Goal: Task Accomplishment & Management: Manage account settings

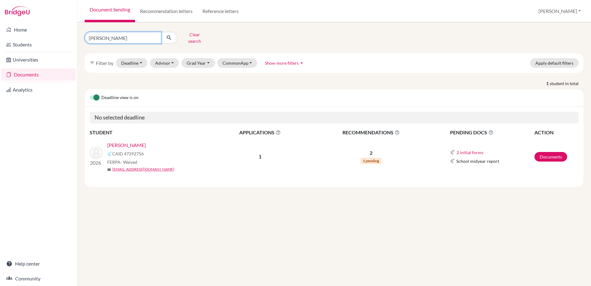
drag, startPoint x: 112, startPoint y: 34, endPoint x: 45, endPoint y: 21, distance: 68.5
click at [45, 21] on div "Home Students Universities Documents Analytics Help center Community Document S…" at bounding box center [295, 143] width 591 height 286
type input "arnold"
click button "submit" at bounding box center [169, 38] width 16 height 12
drag, startPoint x: 131, startPoint y: 34, endPoint x: 46, endPoint y: 30, distance: 85.4
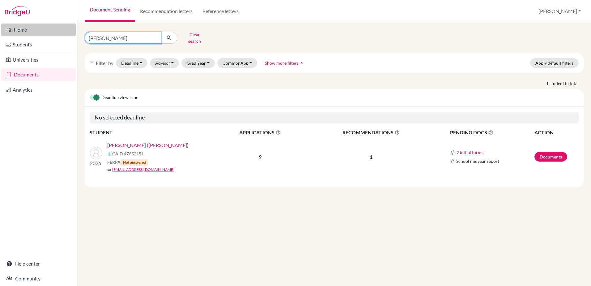
click at [45, 30] on div "Home Students Universities Documents Analytics Help center Community Document S…" at bounding box center [295, 143] width 591 height 286
type input "bhag"
click button "submit" at bounding box center [169, 38] width 16 height 12
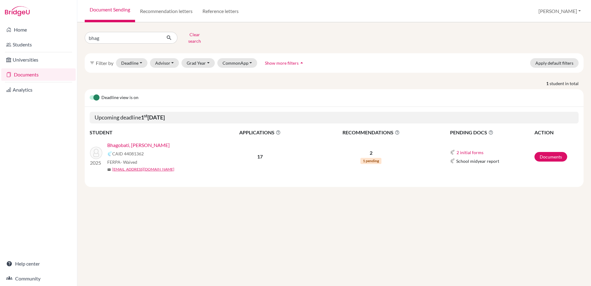
click at [140, 143] on link "Bhagobati, [PERSON_NAME]" at bounding box center [138, 144] width 62 height 7
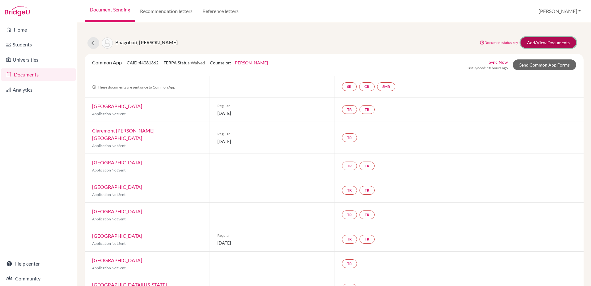
click at [541, 44] on link "Add/View Documents" at bounding box center [549, 42] width 56 height 11
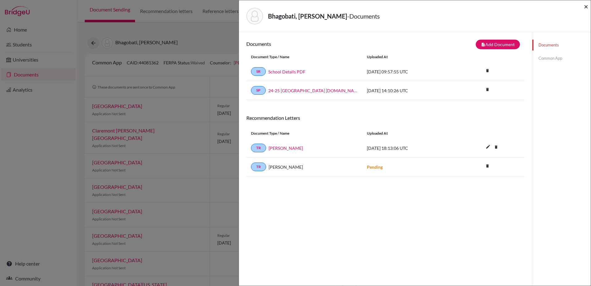
click at [585, 6] on span "×" at bounding box center [586, 6] width 4 height 9
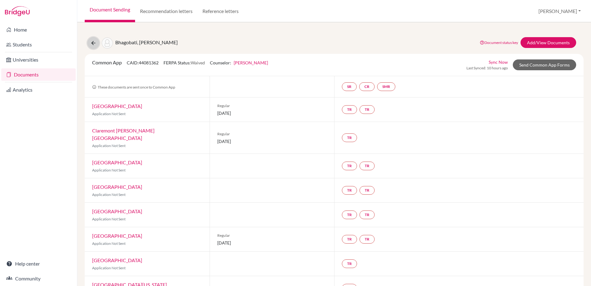
click at [89, 44] on button at bounding box center [93, 43] width 12 height 12
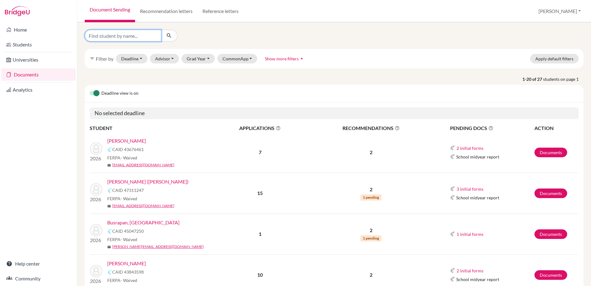
click at [130, 36] on input "Find student by name..." at bounding box center [123, 36] width 77 height 12
type input "BOON"
click button "submit" at bounding box center [169, 36] width 16 height 12
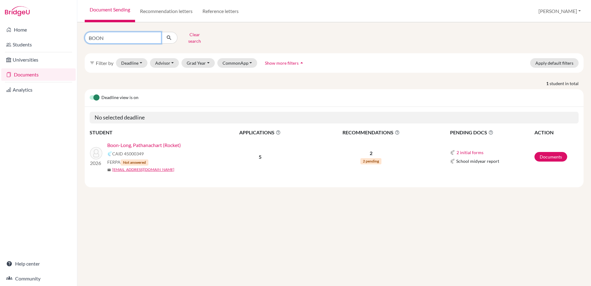
drag, startPoint x: 129, startPoint y: 39, endPoint x: 83, endPoint y: 35, distance: 46.8
click at [83, 35] on div "BOON Clear search" at bounding box center [164, 38] width 169 height 16
type input "BURS"
click button "submit" at bounding box center [169, 38] width 16 height 12
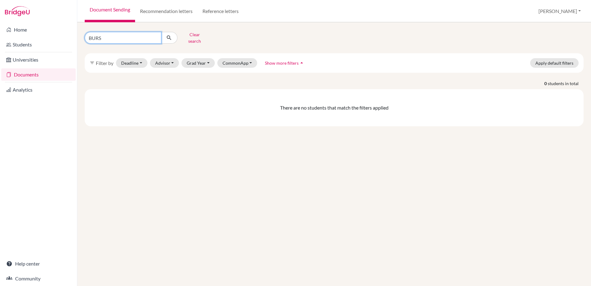
click at [112, 33] on input "BURS" at bounding box center [123, 38] width 77 height 12
type input "BUS"
click button "submit" at bounding box center [169, 38] width 16 height 12
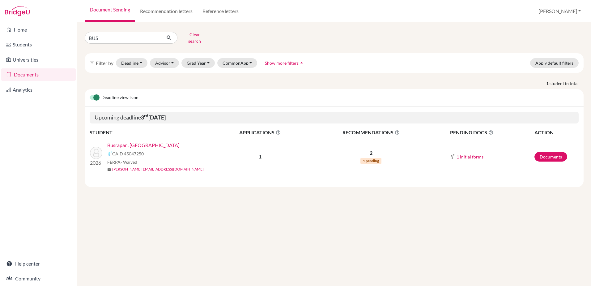
click at [118, 141] on link "Busrapan, [GEOGRAPHIC_DATA]" at bounding box center [143, 144] width 72 height 7
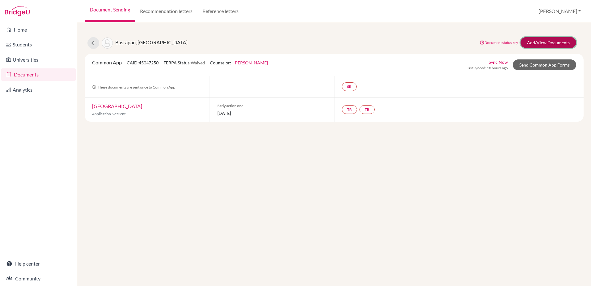
click at [556, 43] on link "Add/View Documents" at bounding box center [549, 42] width 56 height 11
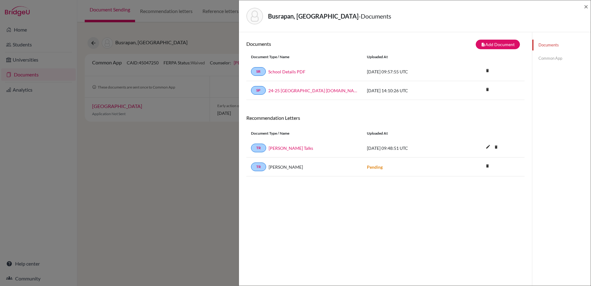
click at [584, 6] on div "Busrapan, Pran - Documents ×" at bounding box center [414, 16] width 347 height 27
click at [586, 6] on span "×" at bounding box center [586, 6] width 4 height 9
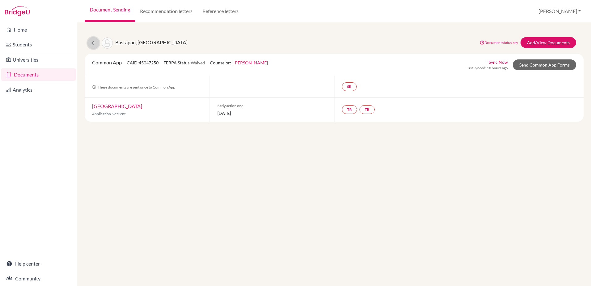
click at [88, 43] on button at bounding box center [93, 43] width 12 height 12
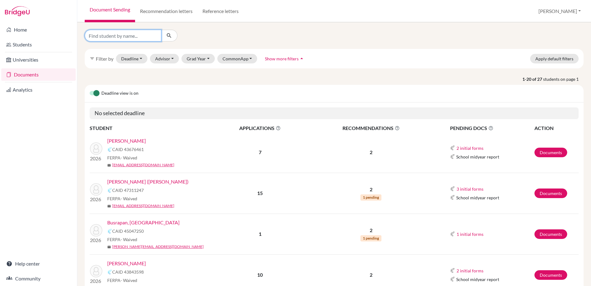
click at [106, 35] on input "Find student by name..." at bounding box center [123, 36] width 77 height 12
type input "EDIS"
click button "submit" at bounding box center [169, 36] width 16 height 12
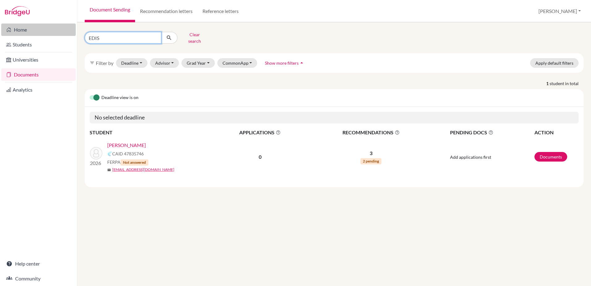
drag, startPoint x: 111, startPoint y: 35, endPoint x: 53, endPoint y: 29, distance: 58.5
click at [53, 29] on div "Home Students Universities Documents Analytics Help center Community Document S…" at bounding box center [295, 143] width 591 height 286
type input "EDWARDS"
click button "submit" at bounding box center [169, 38] width 16 height 12
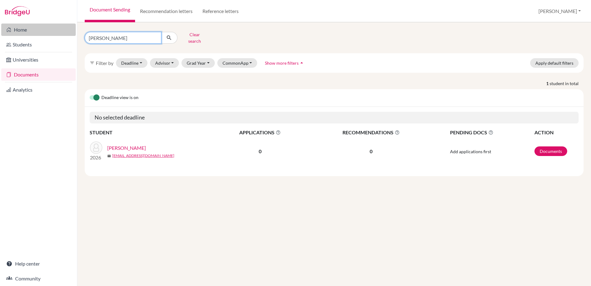
drag, startPoint x: 123, startPoint y: 37, endPoint x: 67, endPoint y: 28, distance: 56.3
click at [67, 28] on div "Home Students Universities Documents Analytics Help center Community Document S…" at bounding box center [295, 143] width 591 height 286
type input "FANG"
click button "submit" at bounding box center [169, 38] width 16 height 12
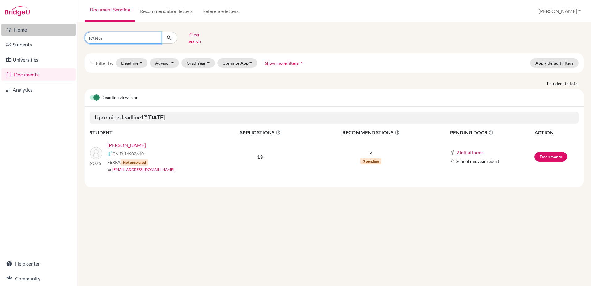
drag, startPoint x: 108, startPoint y: 35, endPoint x: 70, endPoint y: 27, distance: 38.9
click at [70, 27] on div "Home Students Universities Documents Analytics Help center Community Document S…" at bounding box center [295, 143] width 591 height 286
type input "LAM"
click button "submit" at bounding box center [169, 38] width 16 height 12
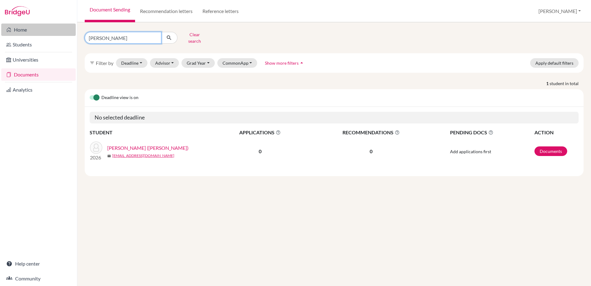
drag, startPoint x: 109, startPoint y: 36, endPoint x: 50, endPoint y: 27, distance: 58.8
click at [50, 27] on div "Home Students Universities Documents Analytics Help center Community Document S…" at bounding box center [295, 143] width 591 height 286
type input "YADLA"
click button "submit" at bounding box center [169, 38] width 16 height 12
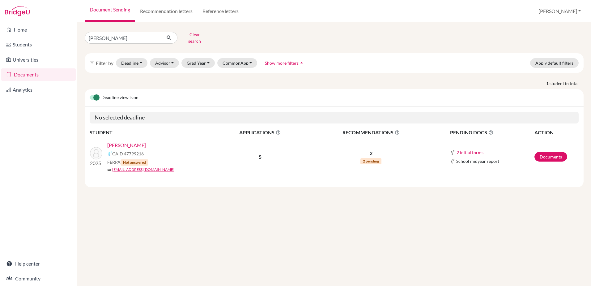
click at [125, 142] on link "Yadla, Ram" at bounding box center [126, 144] width 39 height 7
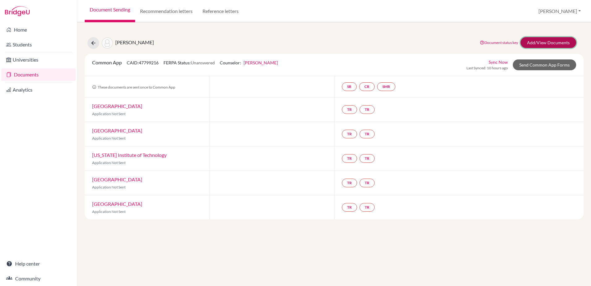
click at [544, 39] on link "Add/View Documents" at bounding box center [549, 42] width 56 height 11
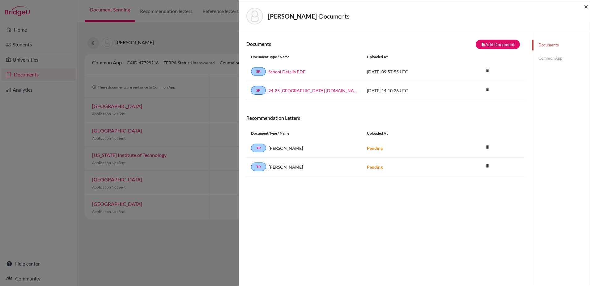
click at [587, 6] on span "×" at bounding box center [586, 6] width 4 height 9
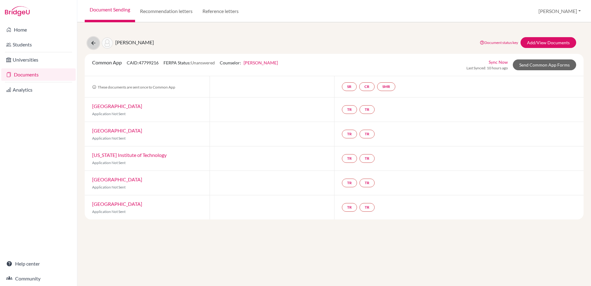
click at [95, 46] on icon at bounding box center [93, 43] width 6 height 6
